Goal: Information Seeking & Learning: Learn about a topic

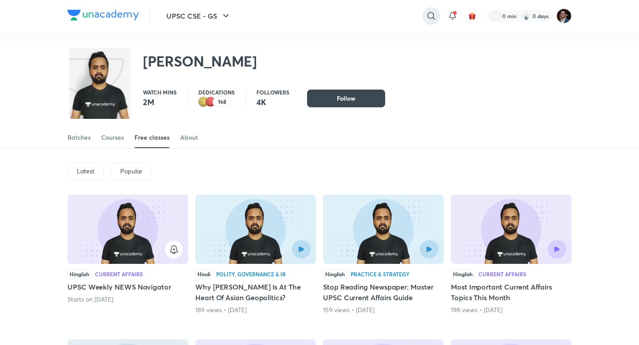
click at [431, 20] on icon at bounding box center [431, 16] width 11 height 11
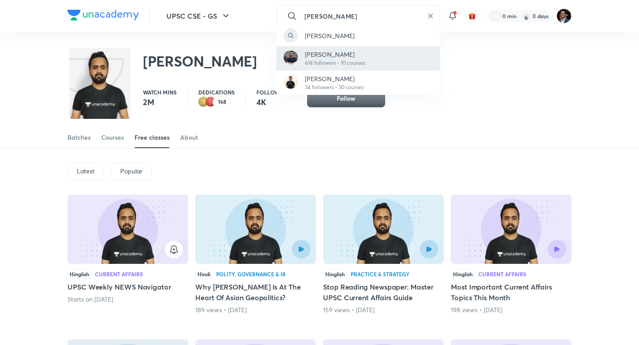
type input "[PERSON_NAME]"
click at [314, 27] on div "[PERSON_NAME]" at bounding box center [357, 35] width 163 height 21
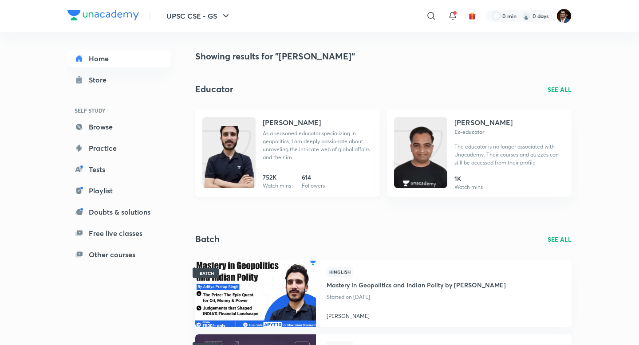
click at [256, 137] on link "[PERSON_NAME] As a seasoned educator specializing in geopolitics, I am deeply p…" at bounding box center [287, 153] width 184 height 87
